Goal: Information Seeking & Learning: Learn about a topic

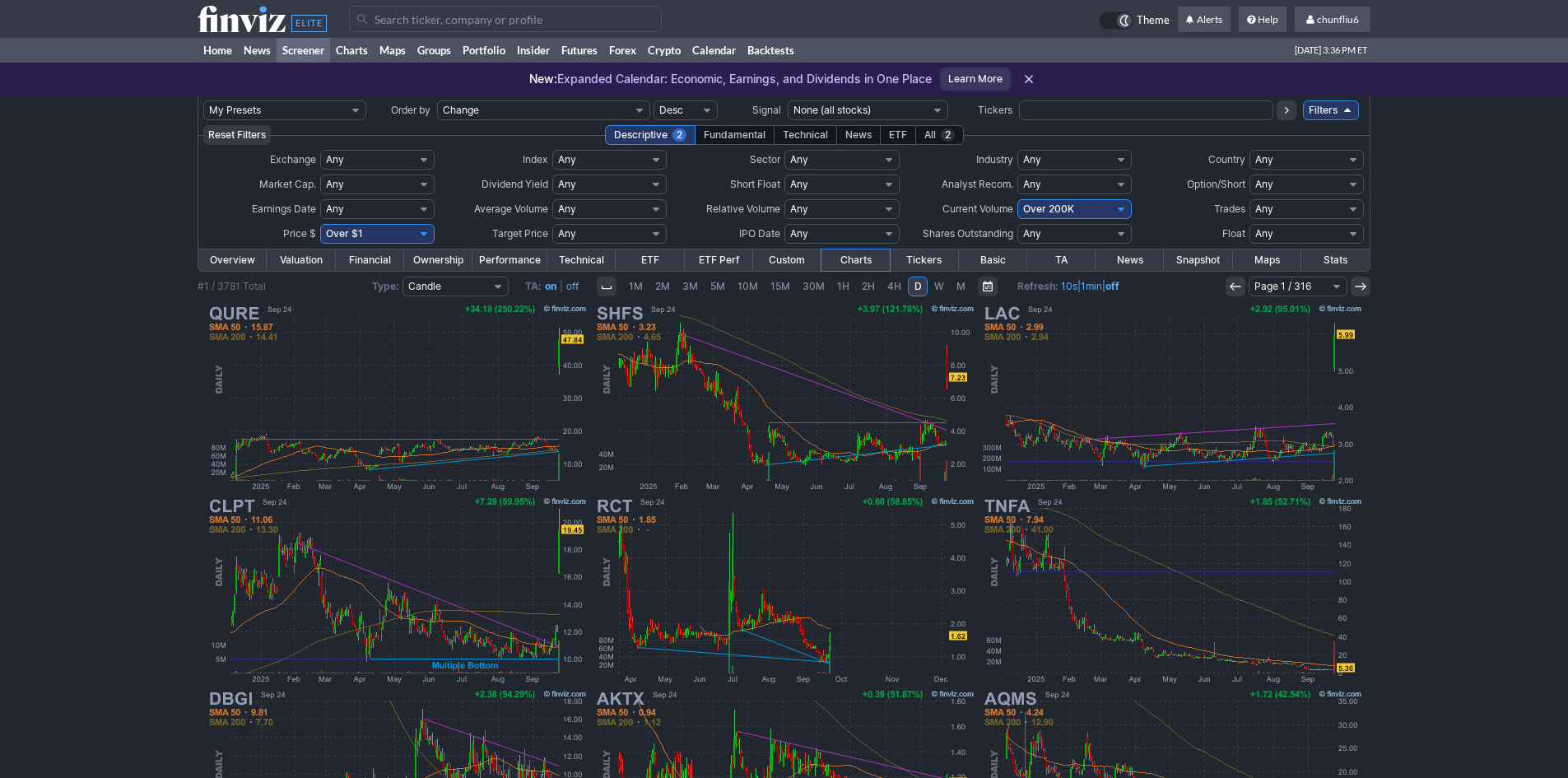
click at [396, 21] on input "Search" at bounding box center [505, 19] width 313 height 26
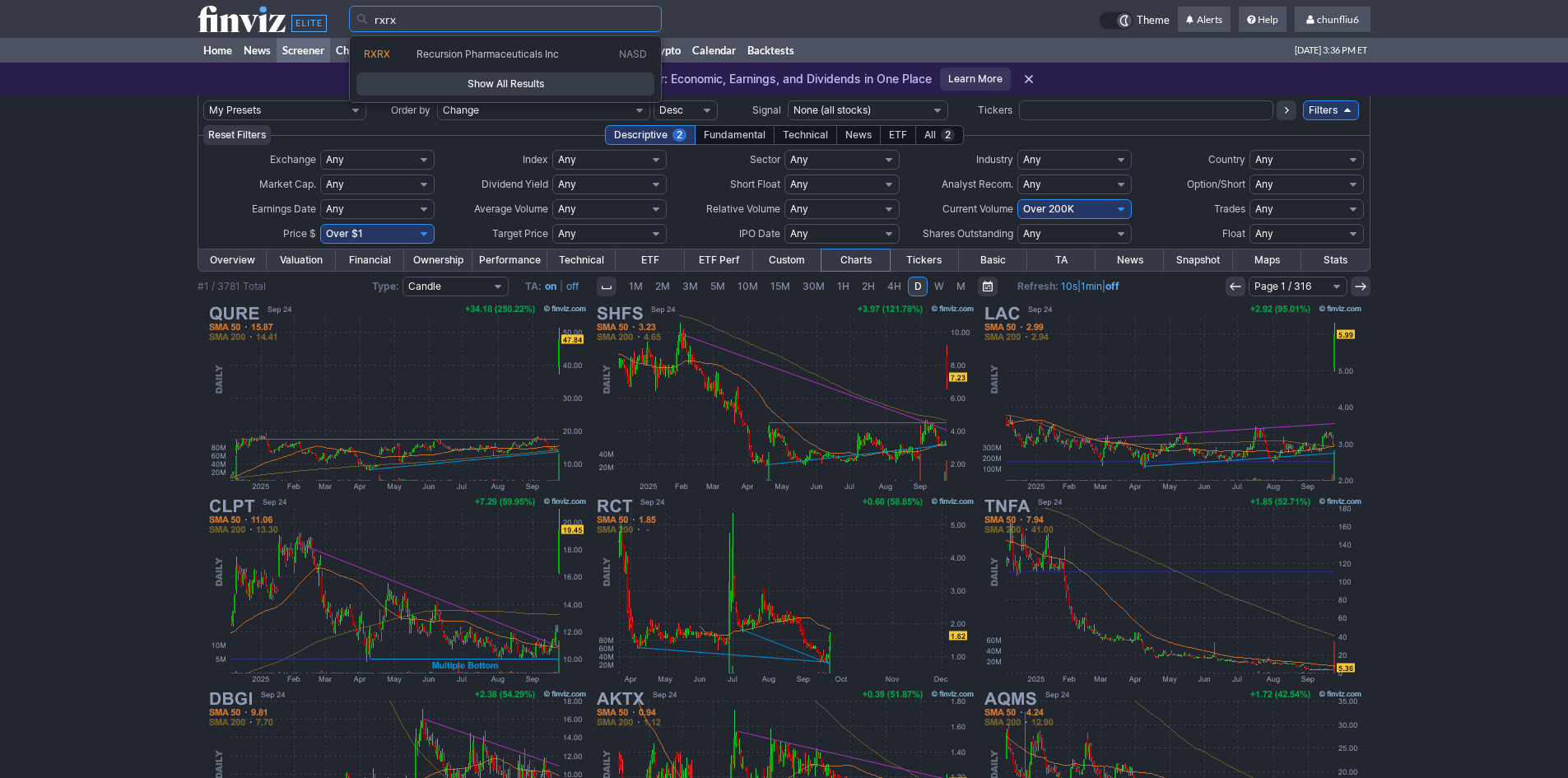
type input "rxrx"
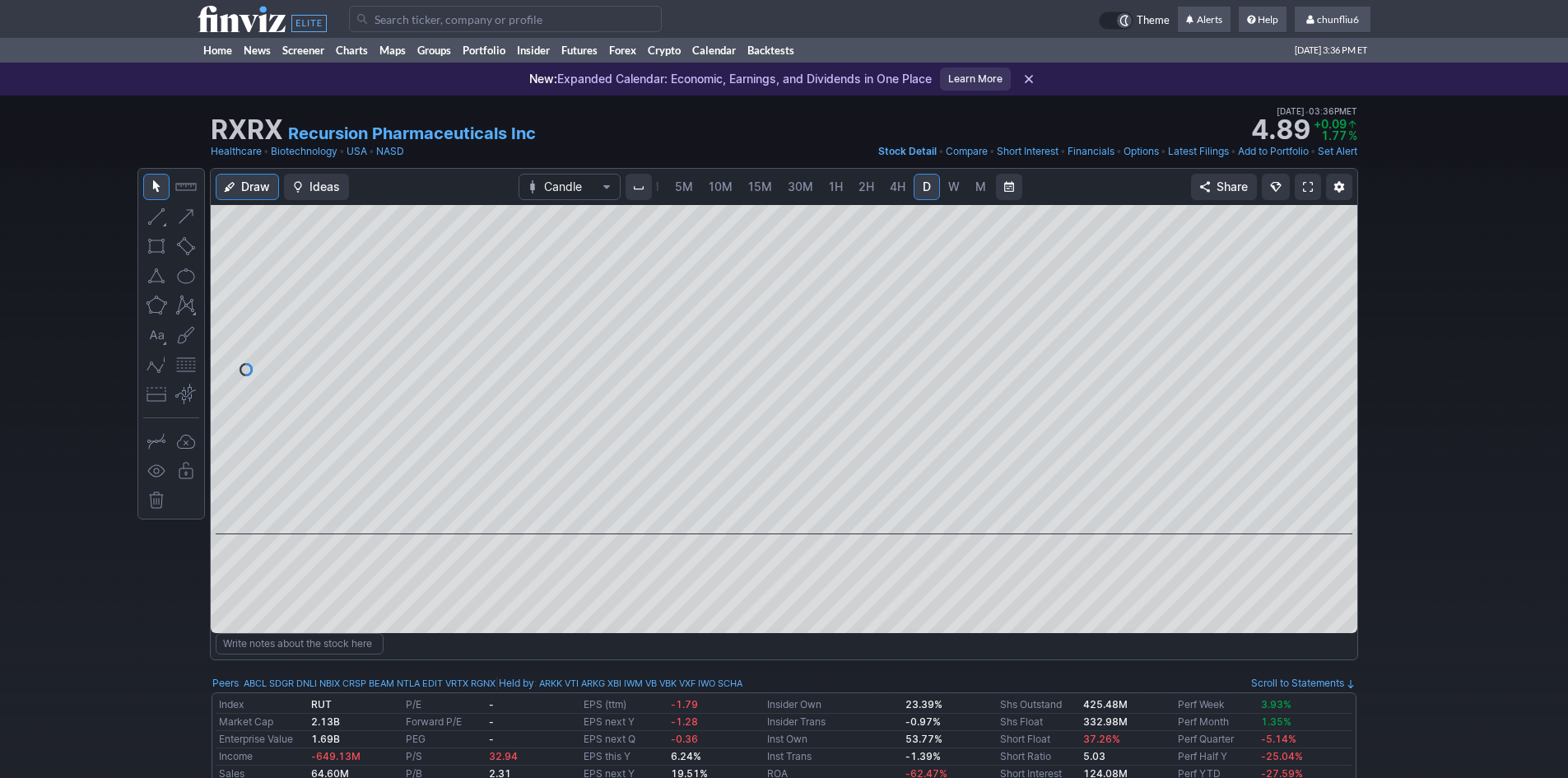
click at [1306, 191] on span at bounding box center [1307, 187] width 10 height 13
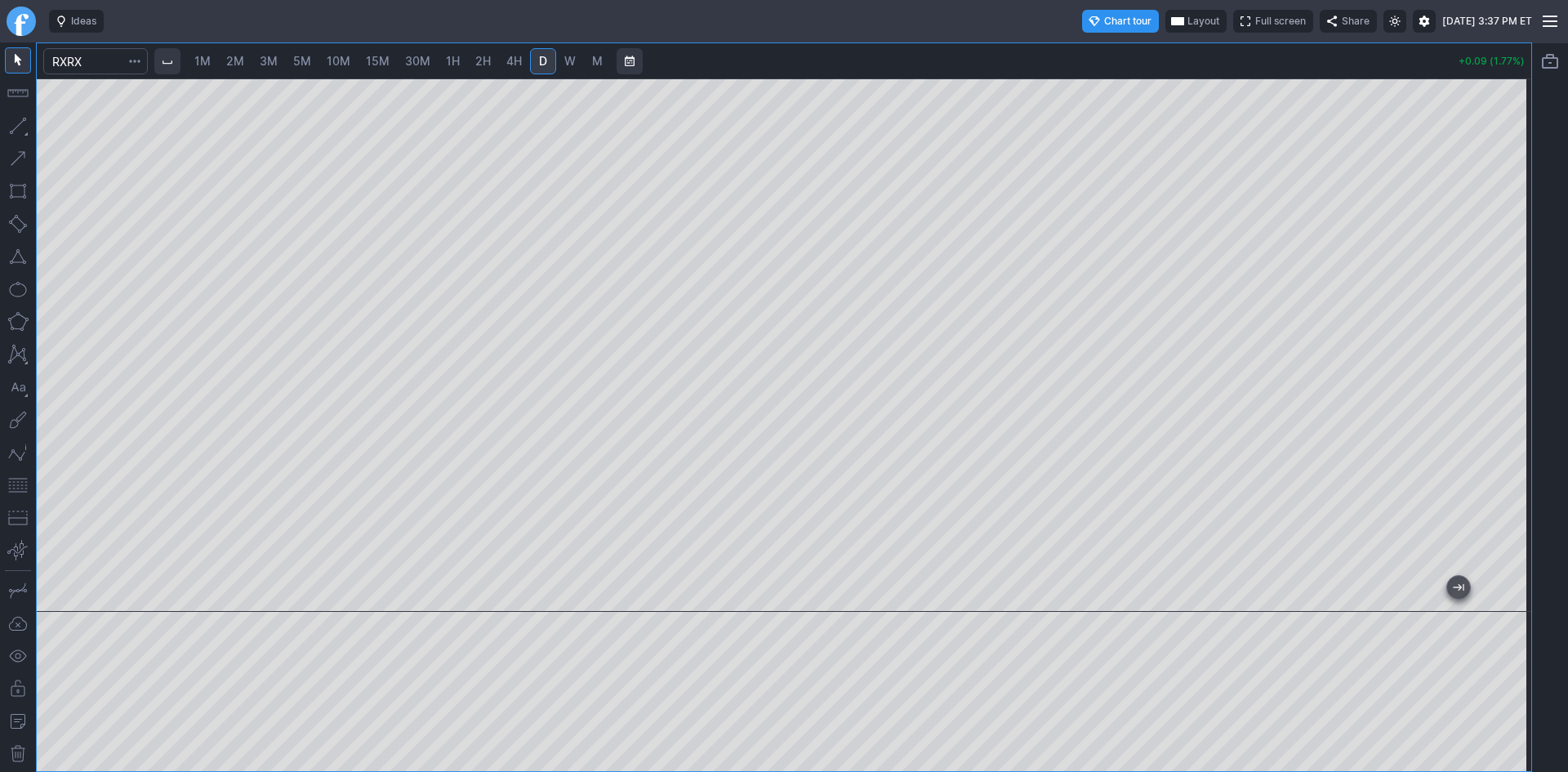
click at [1480, 357] on div at bounding box center [783, 345] width 1494 height 533
click at [567, 51] on link "W" at bounding box center [570, 61] width 26 height 26
